Goal: Task Accomplishment & Management: Manage account settings

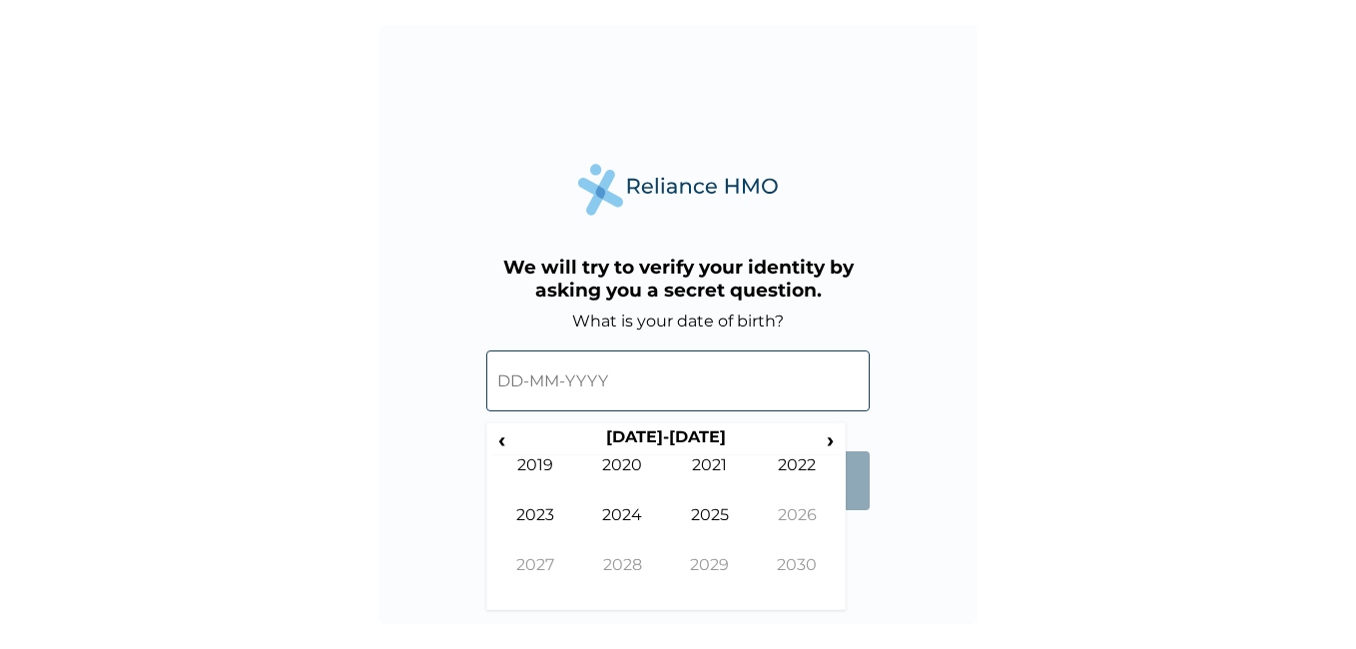
click at [613, 382] on input "text" at bounding box center [677, 380] width 383 height 61
click at [515, 389] on input "text" at bounding box center [677, 380] width 383 height 61
click at [504, 440] on span "‹" at bounding box center [501, 439] width 21 height 25
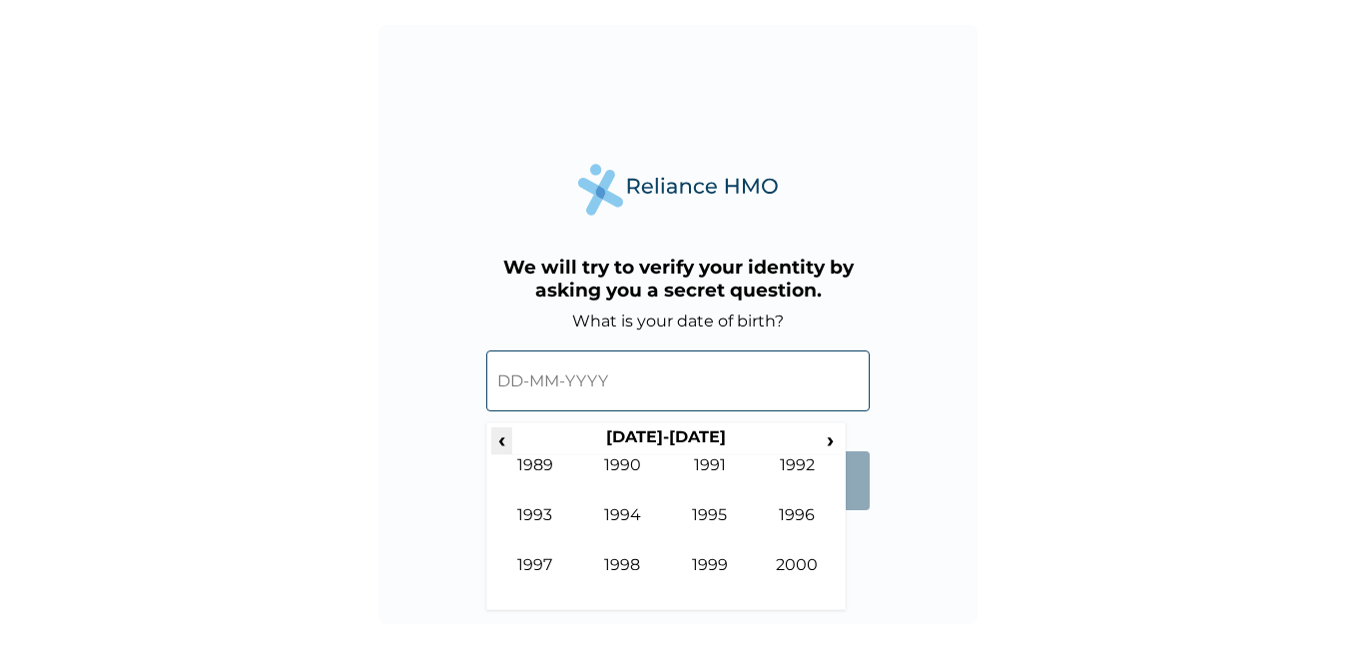
click at [504, 440] on span "‹" at bounding box center [501, 439] width 21 height 25
click at [823, 444] on span "›" at bounding box center [831, 439] width 22 height 25
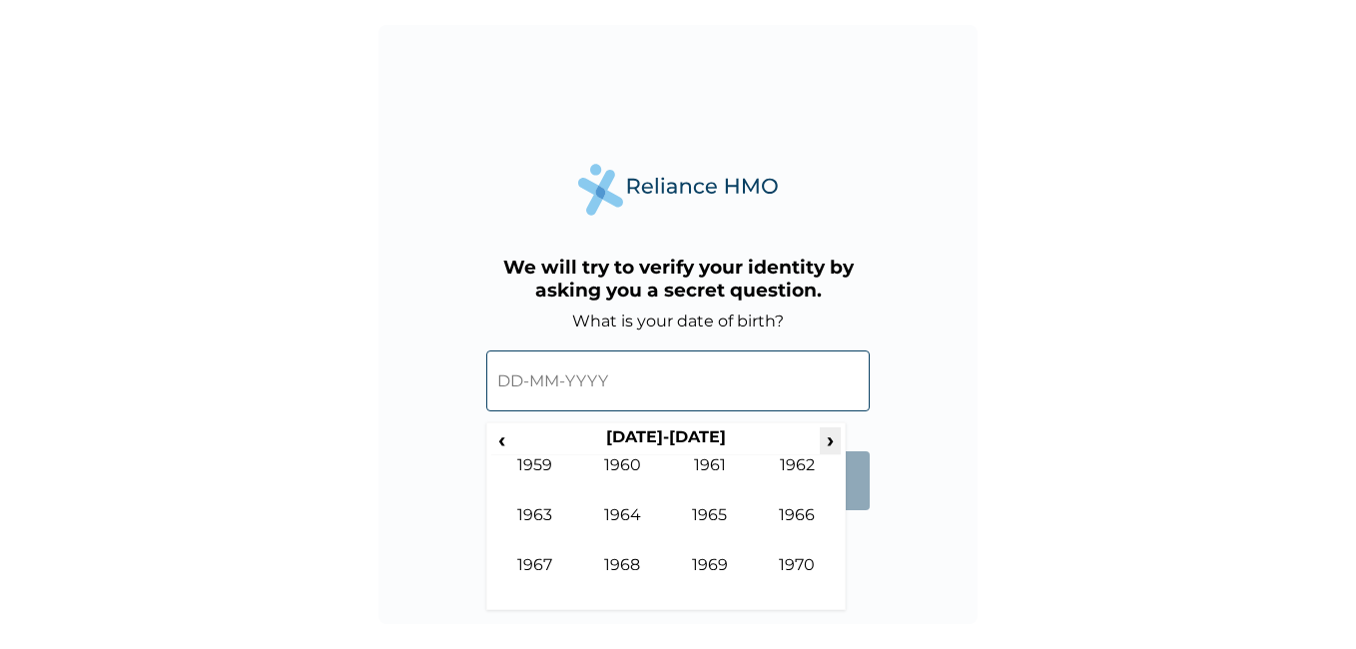
click at [823, 444] on span "›" at bounding box center [831, 439] width 22 height 25
click at [635, 519] on td "1984" at bounding box center [623, 530] width 88 height 50
click at [629, 516] on td "Jun" at bounding box center [623, 530] width 88 height 50
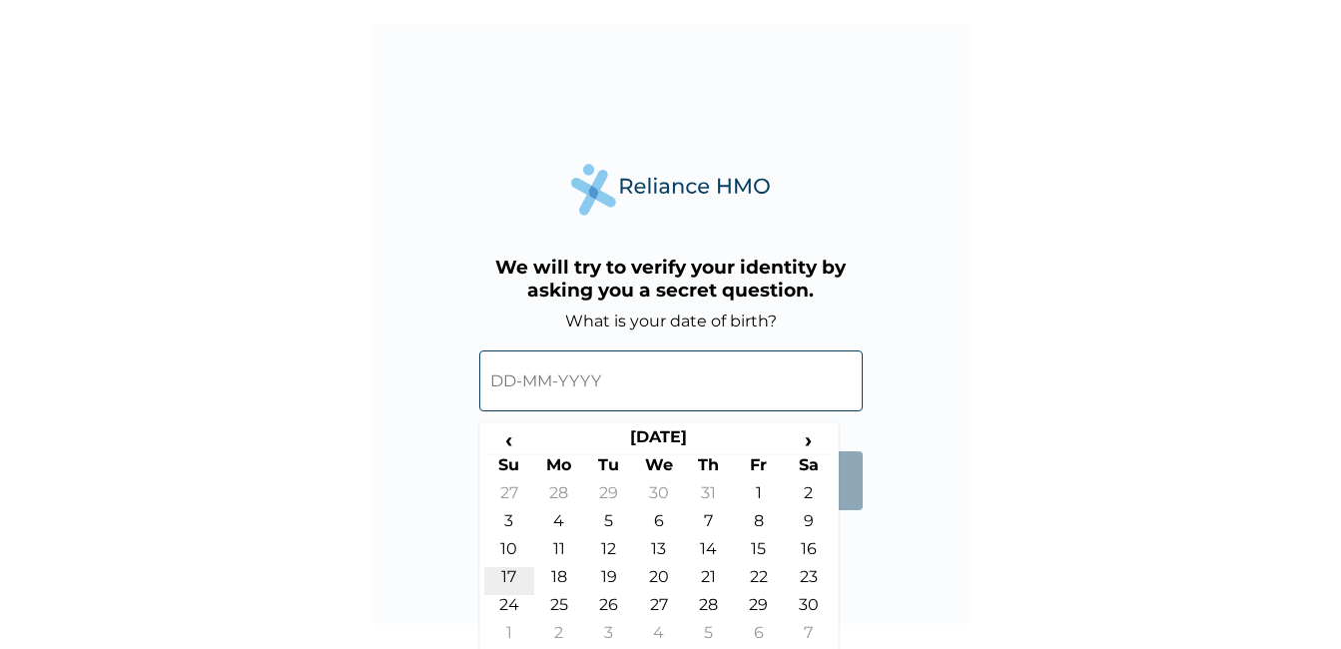
click at [507, 573] on td "17" at bounding box center [509, 581] width 50 height 28
type input "17-06-1984"
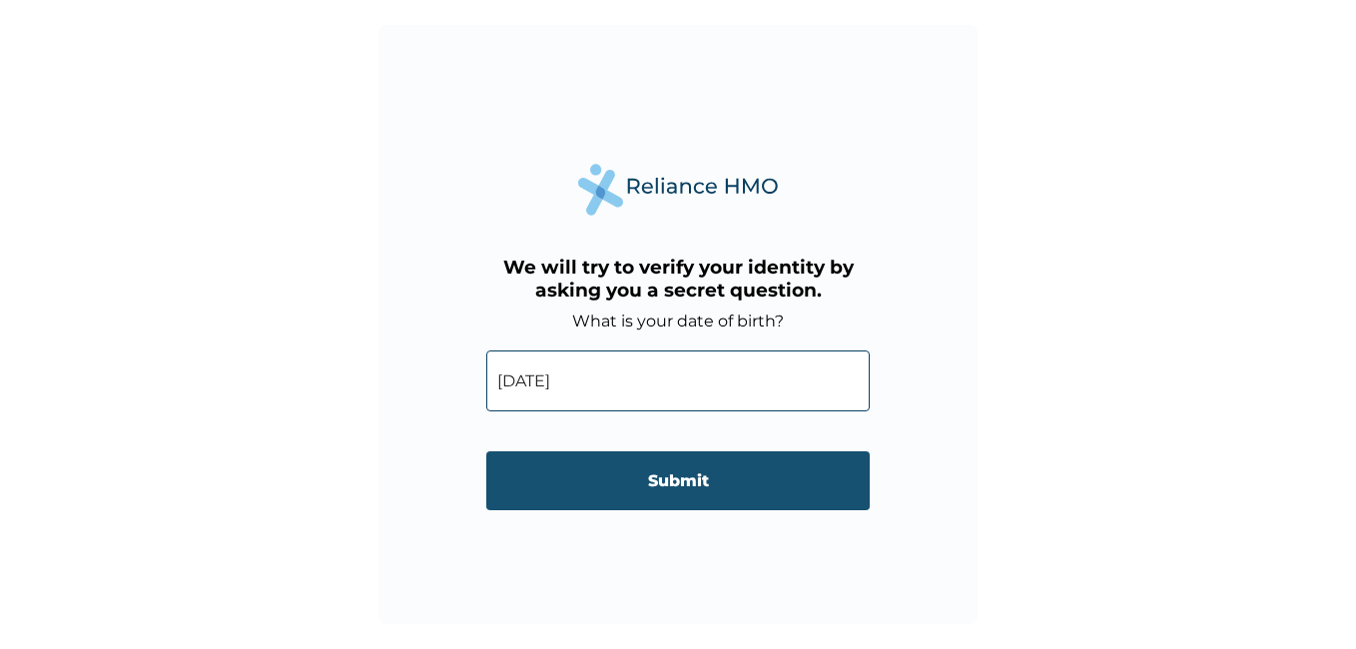
click at [692, 487] on input "Submit" at bounding box center [677, 480] width 383 height 59
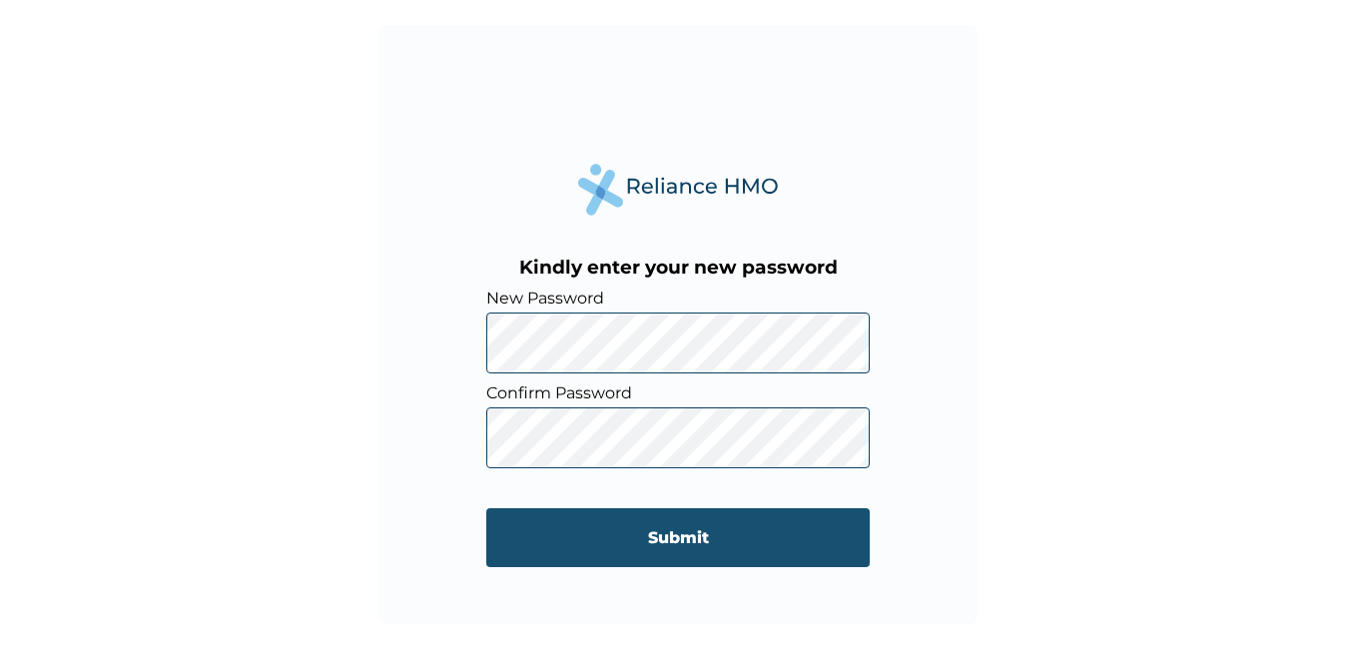
click at [651, 538] on input "Submit" at bounding box center [677, 537] width 383 height 59
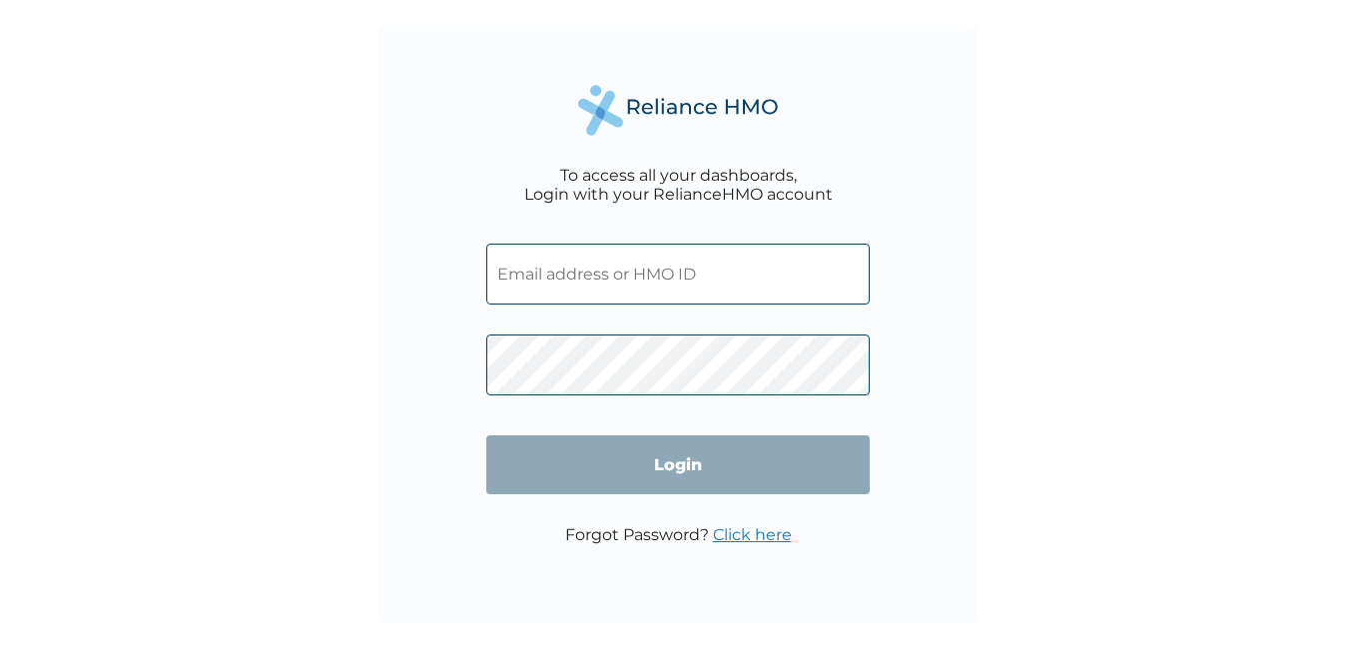
click at [721, 276] on input "text" at bounding box center [677, 274] width 383 height 61
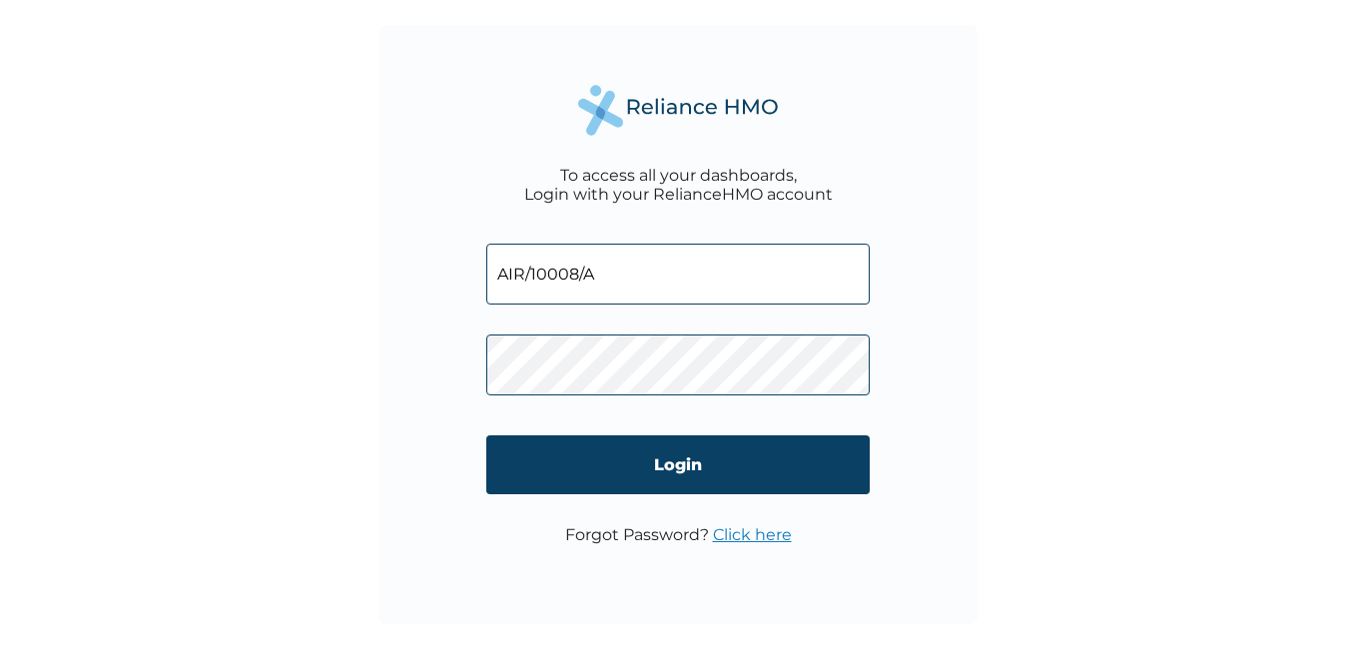
type input "AIR/10008/A"
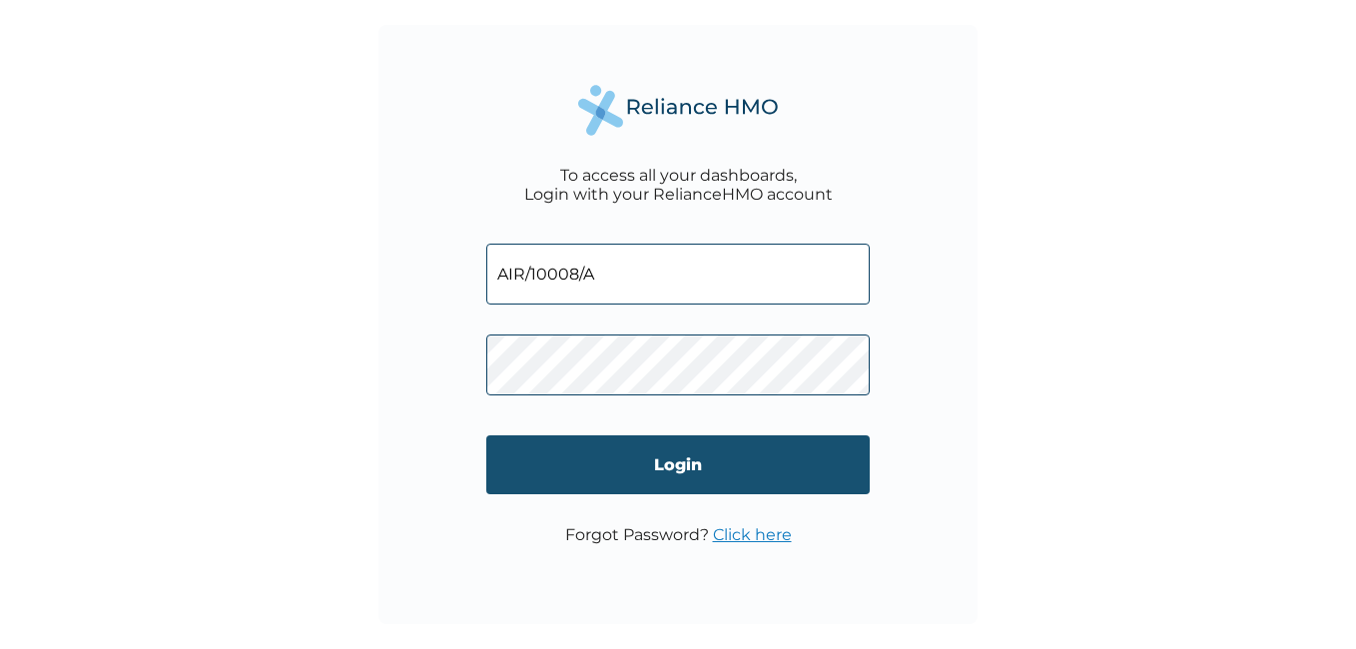
click at [664, 468] on input "Login" at bounding box center [677, 464] width 383 height 59
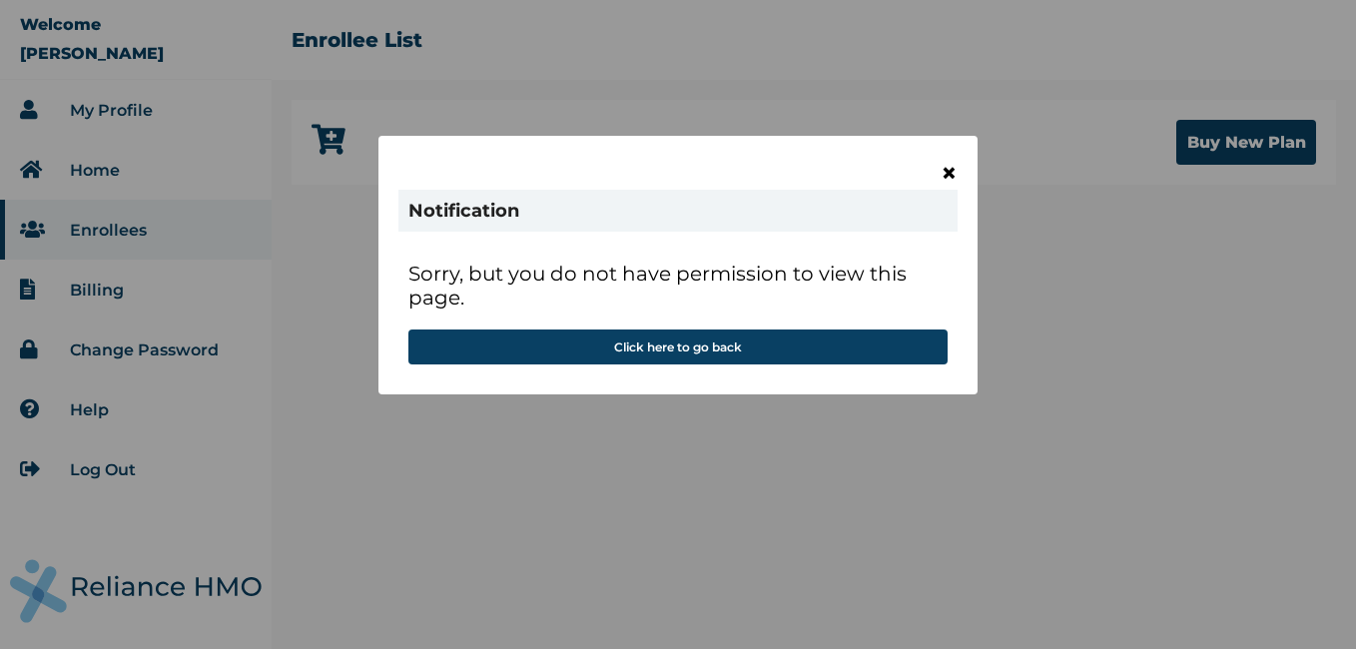
click at [949, 173] on span "×" at bounding box center [949, 173] width 17 height 34
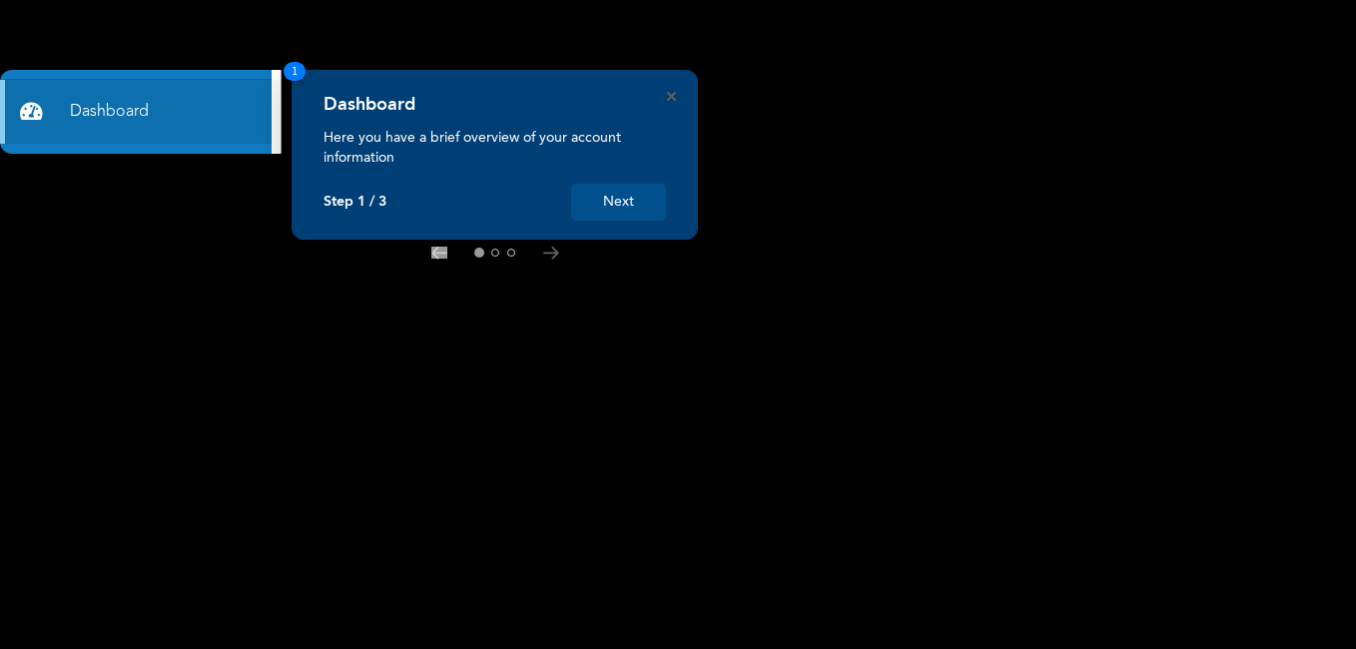
click at [619, 209] on button "Next" at bounding box center [618, 202] width 95 height 37
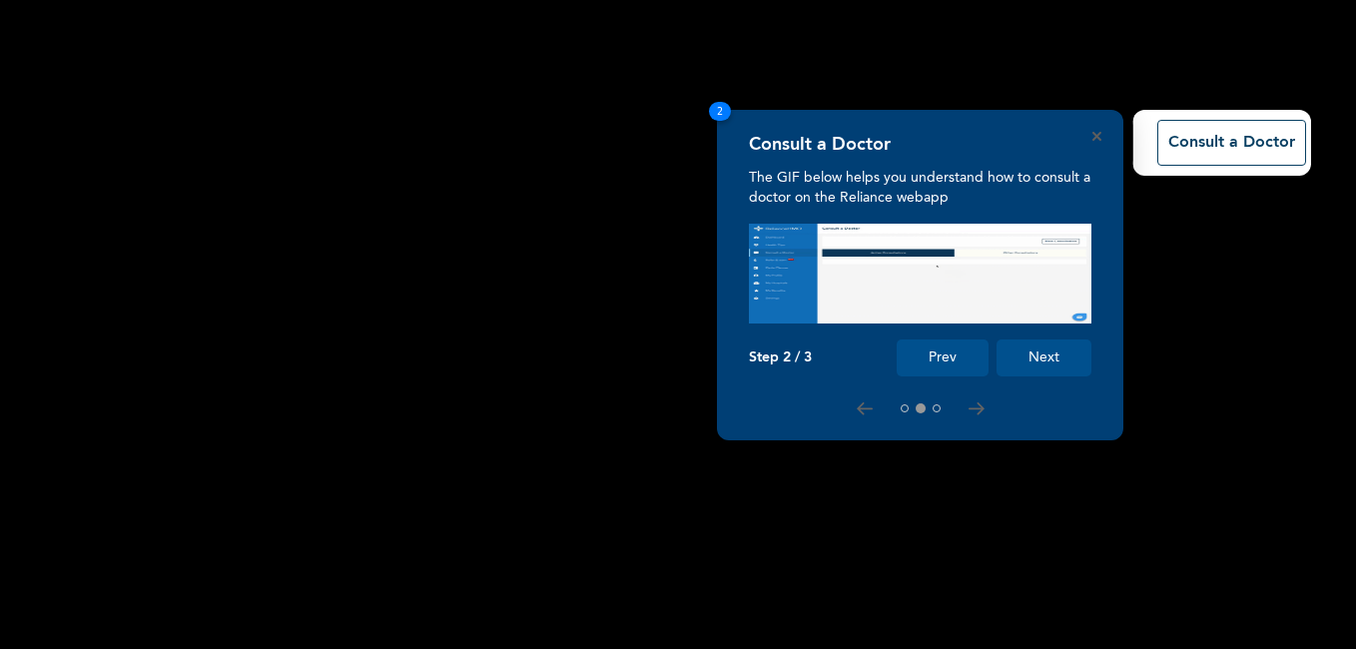
click at [1052, 354] on button "Next" at bounding box center [1044, 357] width 95 height 37
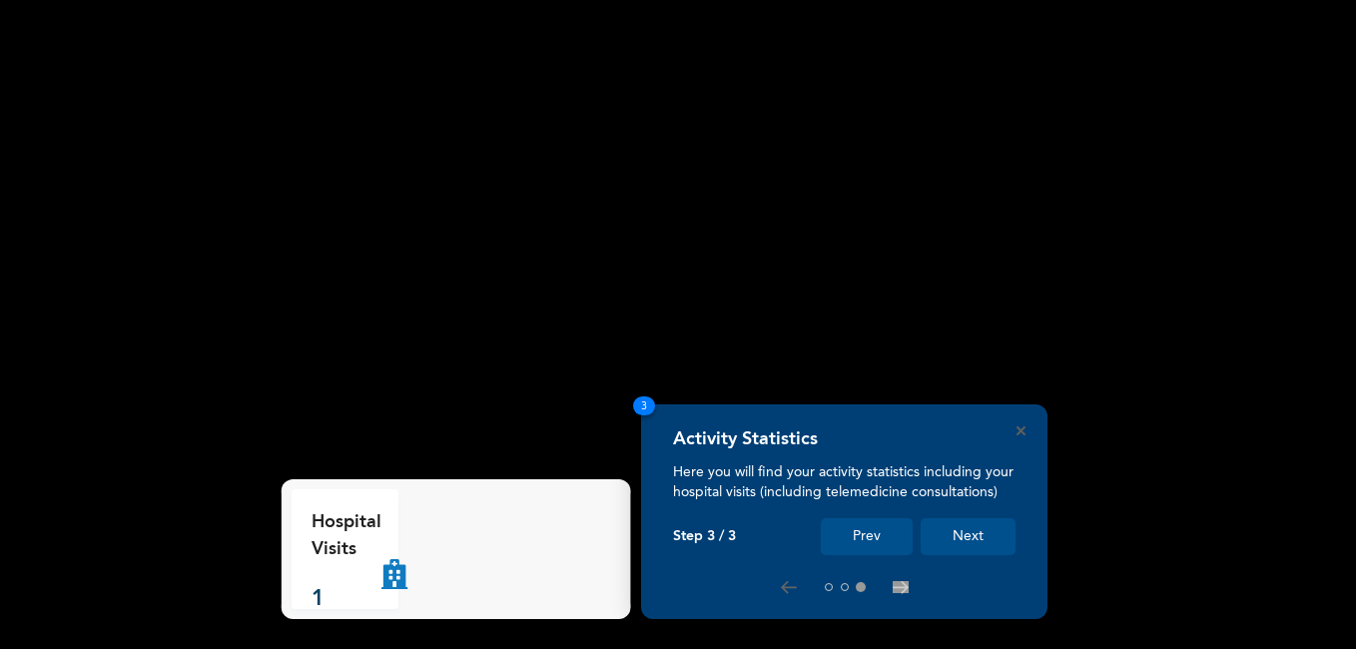
click at [961, 529] on button "Next" at bounding box center [968, 536] width 95 height 37
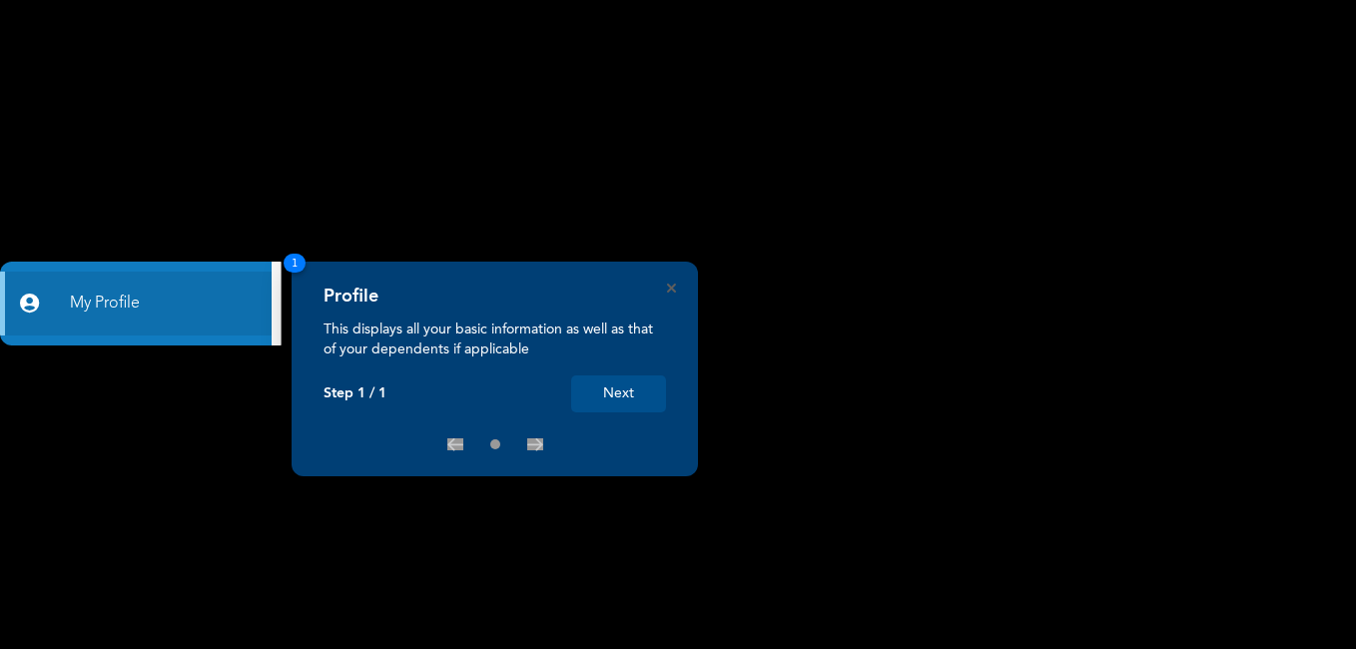
click at [610, 389] on button "Next" at bounding box center [618, 393] width 95 height 37
